Goal: Information Seeking & Learning: Learn about a topic

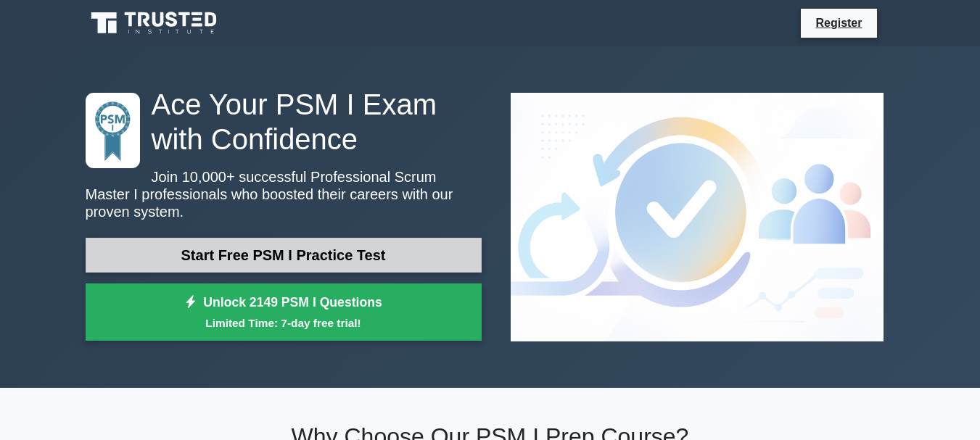
click at [273, 241] on link "Start Free PSM I Practice Test" at bounding box center [284, 255] width 396 height 35
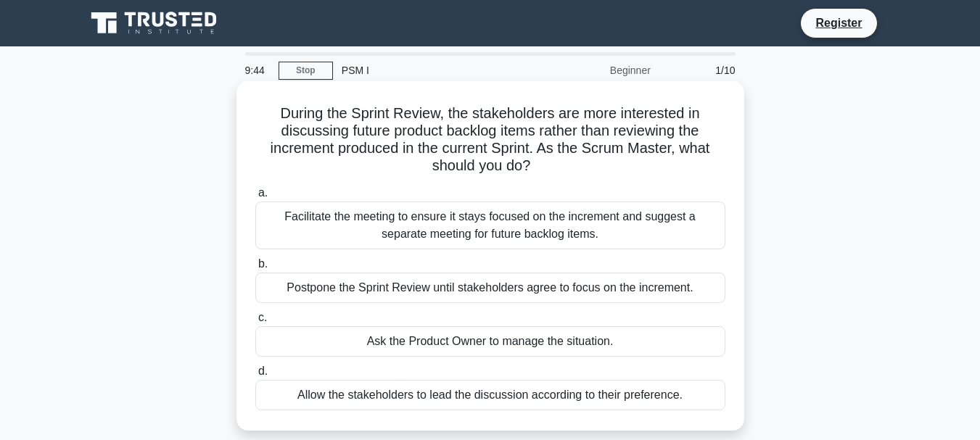
click at [421, 280] on div "Postpone the Sprint Review until stakeholders agree to focus on the increment." at bounding box center [490, 288] width 470 height 30
click at [255, 269] on input "b. Postpone the Sprint Review until stakeholders agree to focus on the incremen…" at bounding box center [255, 264] width 0 height 9
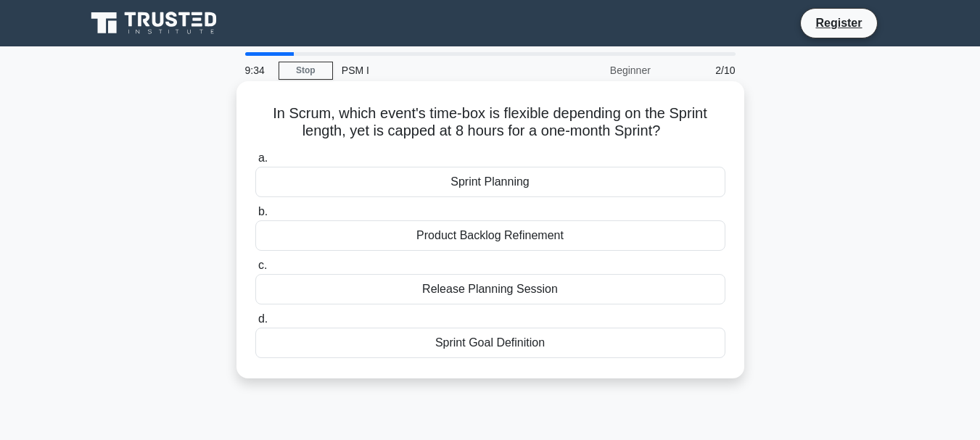
click at [506, 187] on div "Sprint Planning" at bounding box center [490, 182] width 470 height 30
click at [255, 163] on input "a. Sprint Planning" at bounding box center [255, 158] width 0 height 9
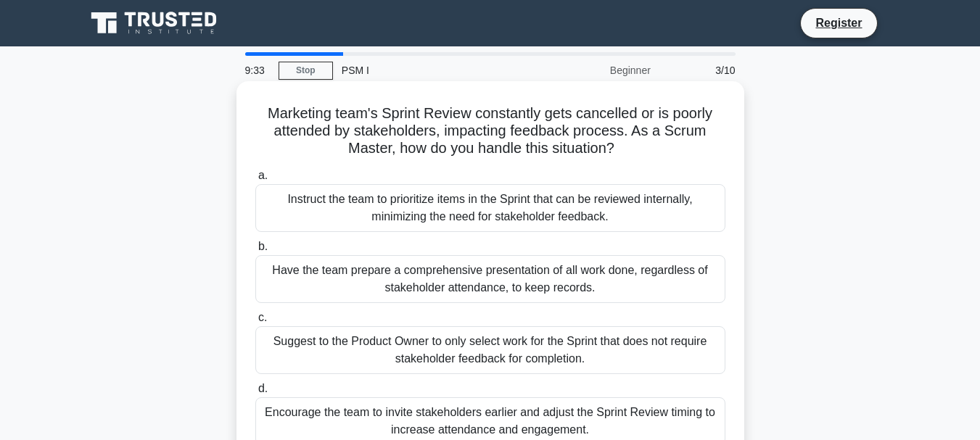
click at [501, 217] on div "Instruct the team to prioritize items in the Sprint that can be reviewed intern…" at bounding box center [490, 208] width 470 height 48
click at [255, 181] on input "a. Instruct the team to prioritize items in the Sprint that can be reviewed int…" at bounding box center [255, 175] width 0 height 9
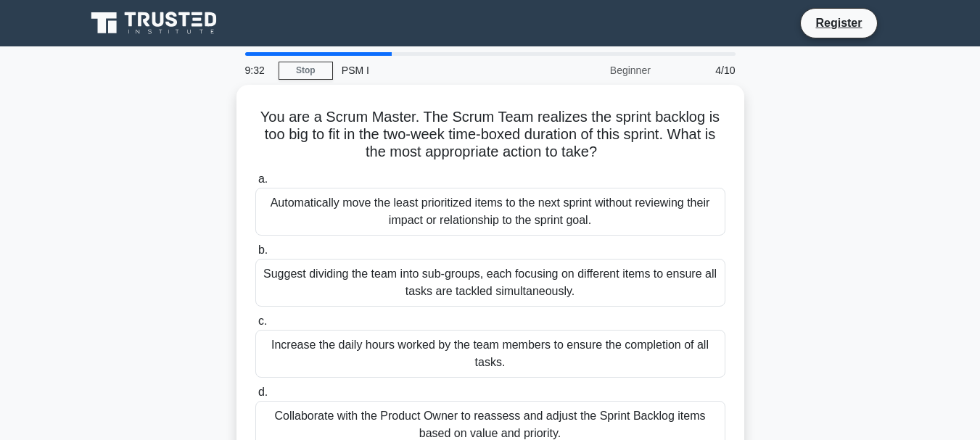
click at [501, 217] on div "Automatically move the least prioritized items to the next sprint without revie…" at bounding box center [490, 212] width 470 height 48
click at [255, 184] on input "a. Automatically move the least prioritized items to the next sprint without re…" at bounding box center [255, 179] width 0 height 9
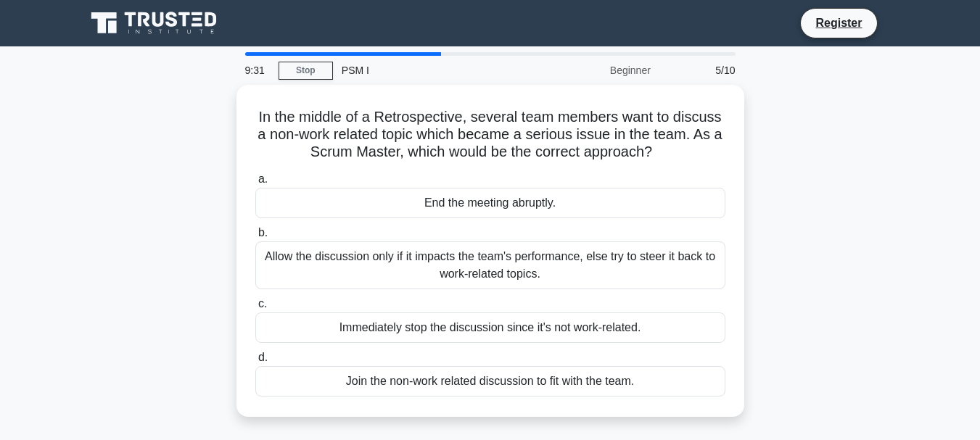
click at [501, 217] on div "a. End the meeting abruptly. b. Allow the discussion only if it impacts the tea…" at bounding box center [490, 284] width 487 height 232
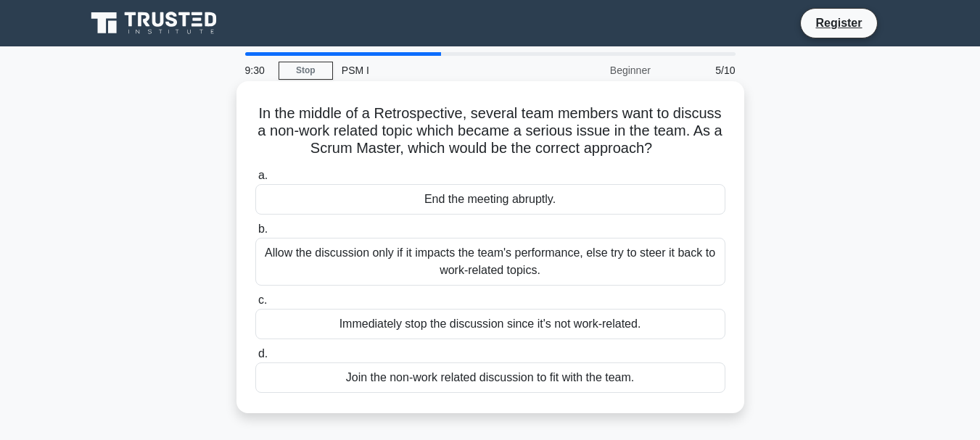
click at [511, 208] on div "End the meeting abruptly." at bounding box center [490, 199] width 470 height 30
click at [255, 181] on input "a. End the meeting abruptly." at bounding box center [255, 175] width 0 height 9
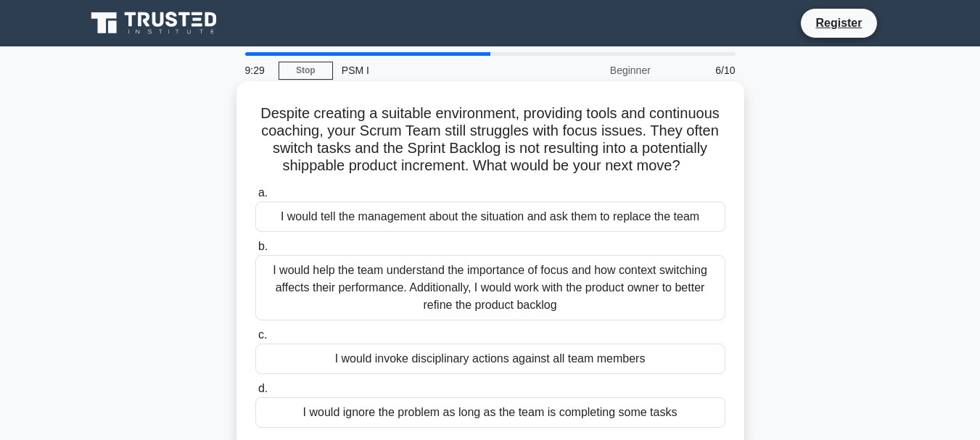
drag, startPoint x: 511, startPoint y: 208, endPoint x: 509, endPoint y: 232, distance: 24.0
click at [509, 232] on label "a. I would tell the management about the situation and ask them to replace the …" at bounding box center [490, 208] width 470 height 48
click at [539, 232] on div "I would tell the management about the situation and ask them to replace the team" at bounding box center [490, 217] width 470 height 30
click at [255, 198] on input "a. I would tell the management about the situation and ask them to replace the …" at bounding box center [255, 193] width 0 height 9
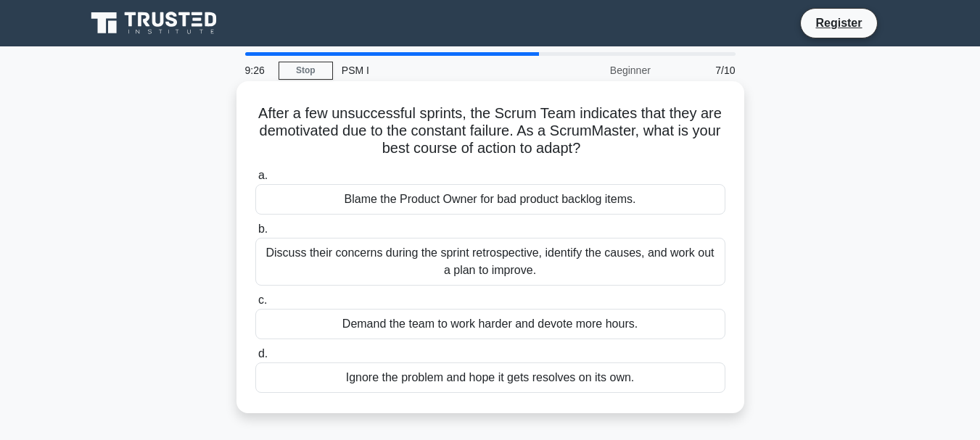
click at [523, 211] on div "Blame the Product Owner for bad product backlog items." at bounding box center [490, 199] width 470 height 30
click at [255, 181] on input "a. Blame the Product Owner for bad product backlog items." at bounding box center [255, 175] width 0 height 9
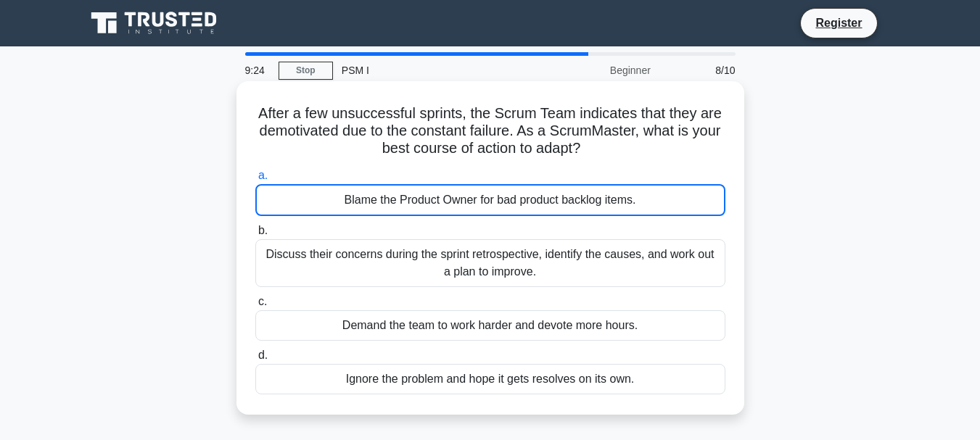
click at [518, 255] on div "Discuss their concerns during the sprint retrospective, identify the causes, an…" at bounding box center [490, 263] width 470 height 48
click at [255, 236] on input "b. Discuss their concerns during the sprint retrospective, identify the causes,…" at bounding box center [255, 230] width 0 height 9
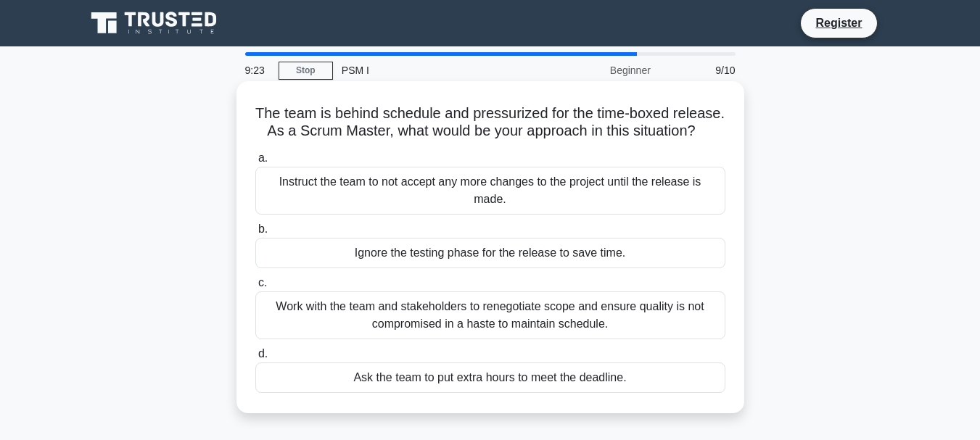
click at [518, 266] on div "Ignore the testing phase for the release to save time." at bounding box center [490, 253] width 470 height 30
click at [255, 234] on input "b. Ignore the testing phase for the release to save time." at bounding box center [255, 229] width 0 height 9
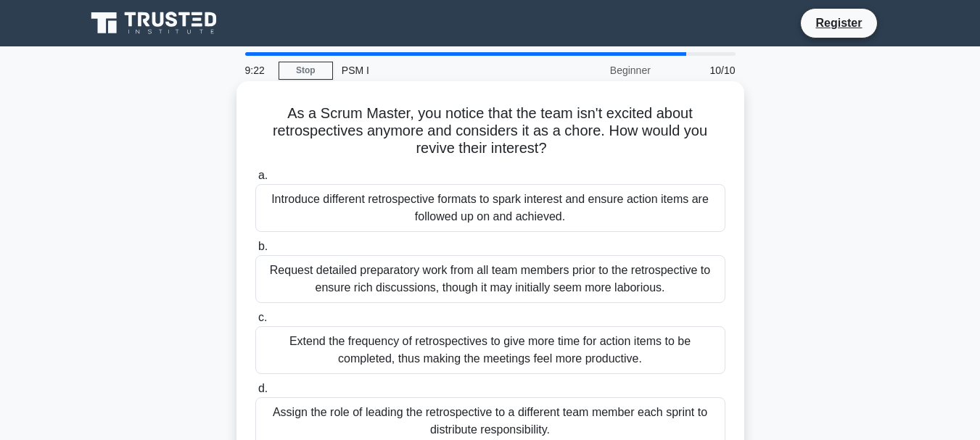
click at [548, 205] on div "Introduce different retrospective formats to spark interest and ensure action i…" at bounding box center [490, 208] width 470 height 48
click at [255, 181] on input "a. Introduce different retrospective formats to spark interest and ensure actio…" at bounding box center [255, 175] width 0 height 9
